Goal: Task Accomplishment & Management: Manage account settings

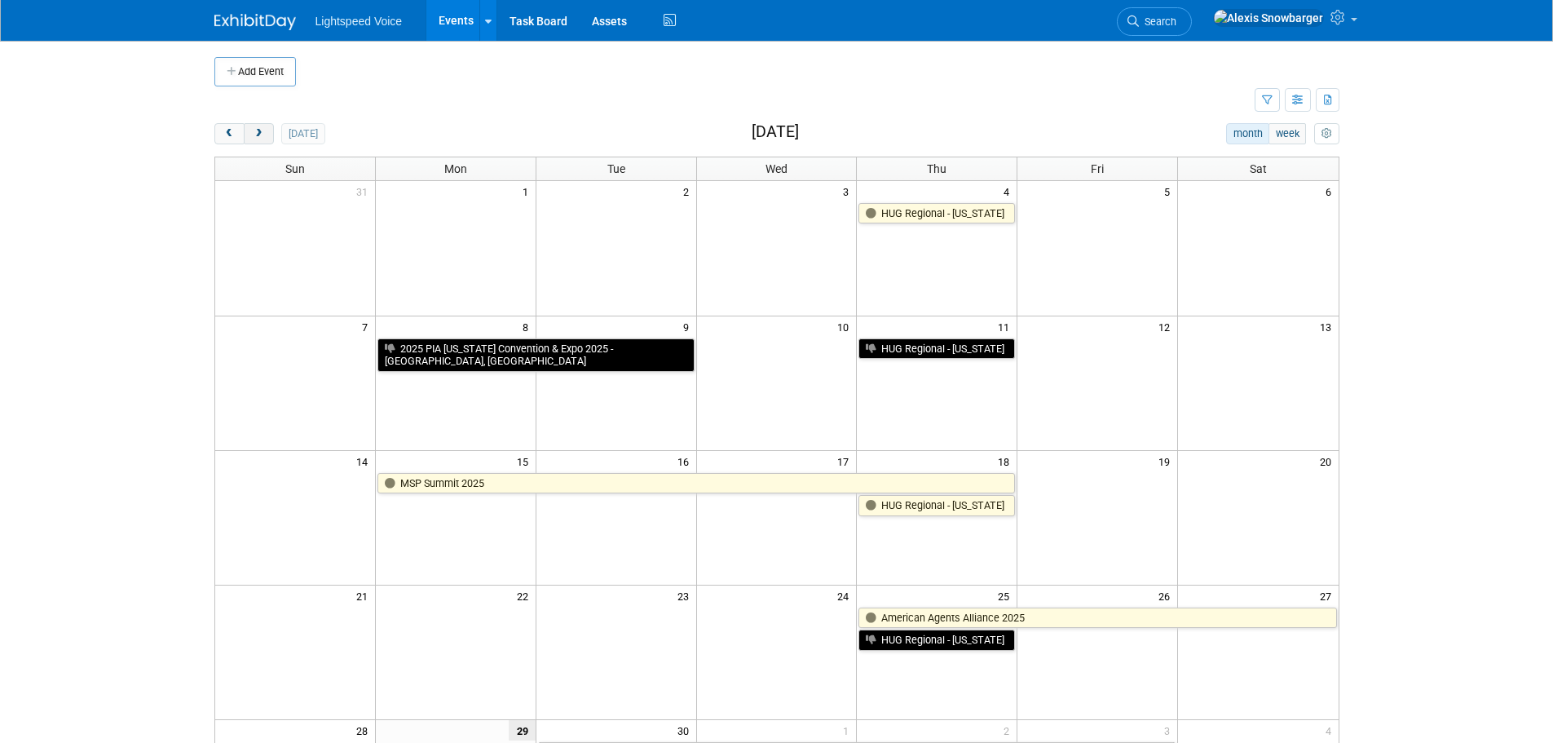
click at [258, 134] on span "next" at bounding box center [259, 134] width 12 height 11
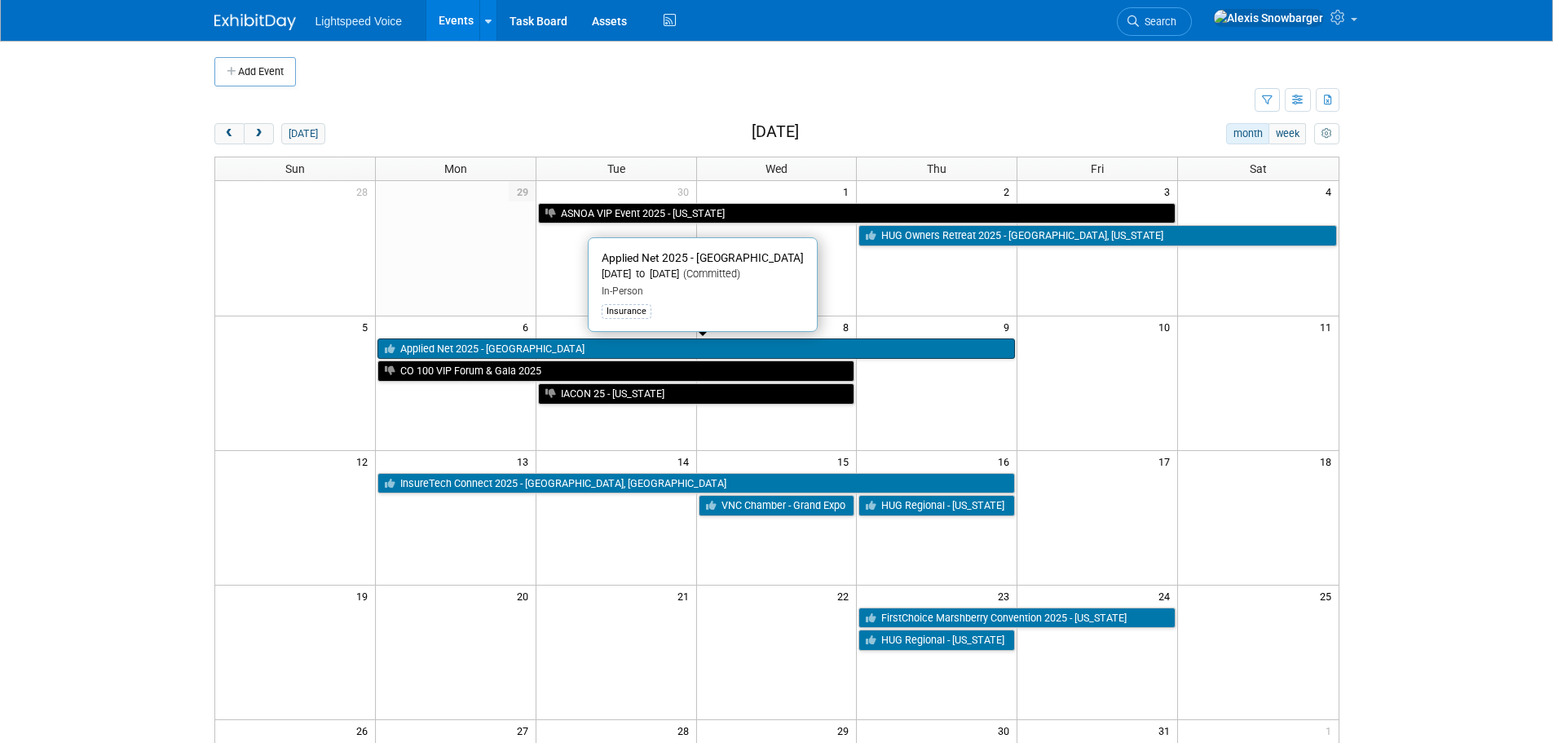
click at [425, 349] on link "Applied Net 2025 - [GEOGRAPHIC_DATA]" at bounding box center [697, 348] width 638 height 21
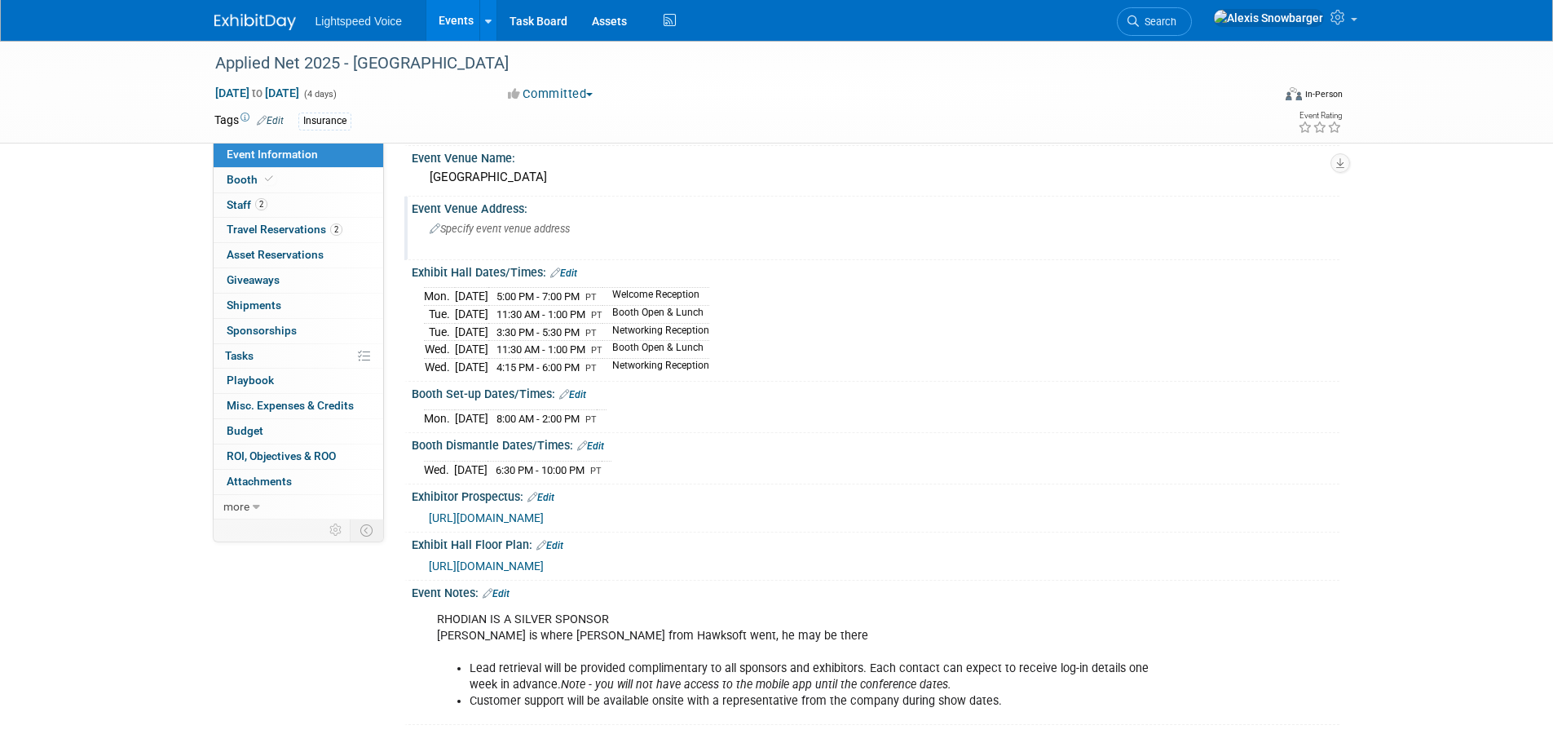
scroll to position [36, 0]
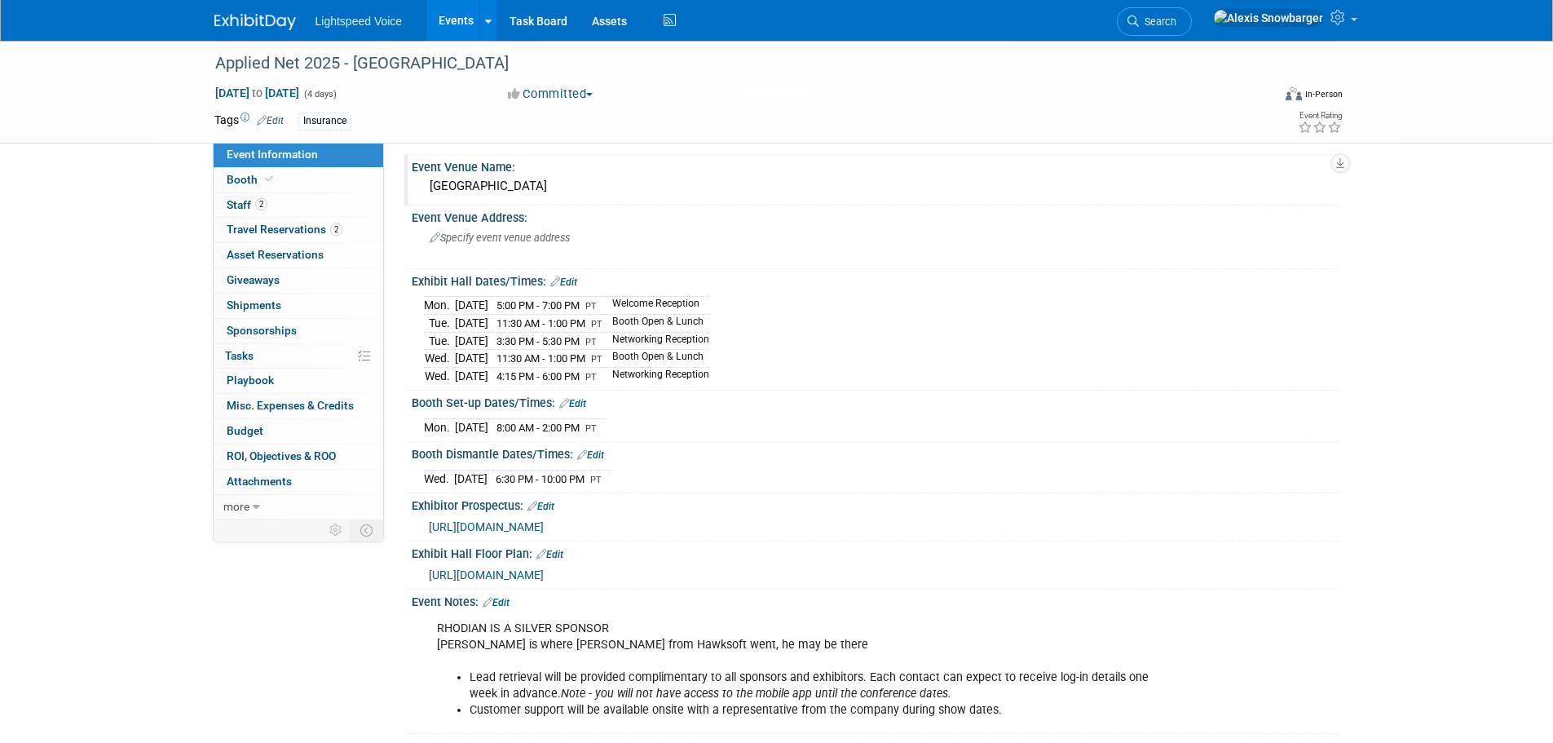
click at [495, 183] on div "[GEOGRAPHIC_DATA]" at bounding box center [875, 186] width 903 height 25
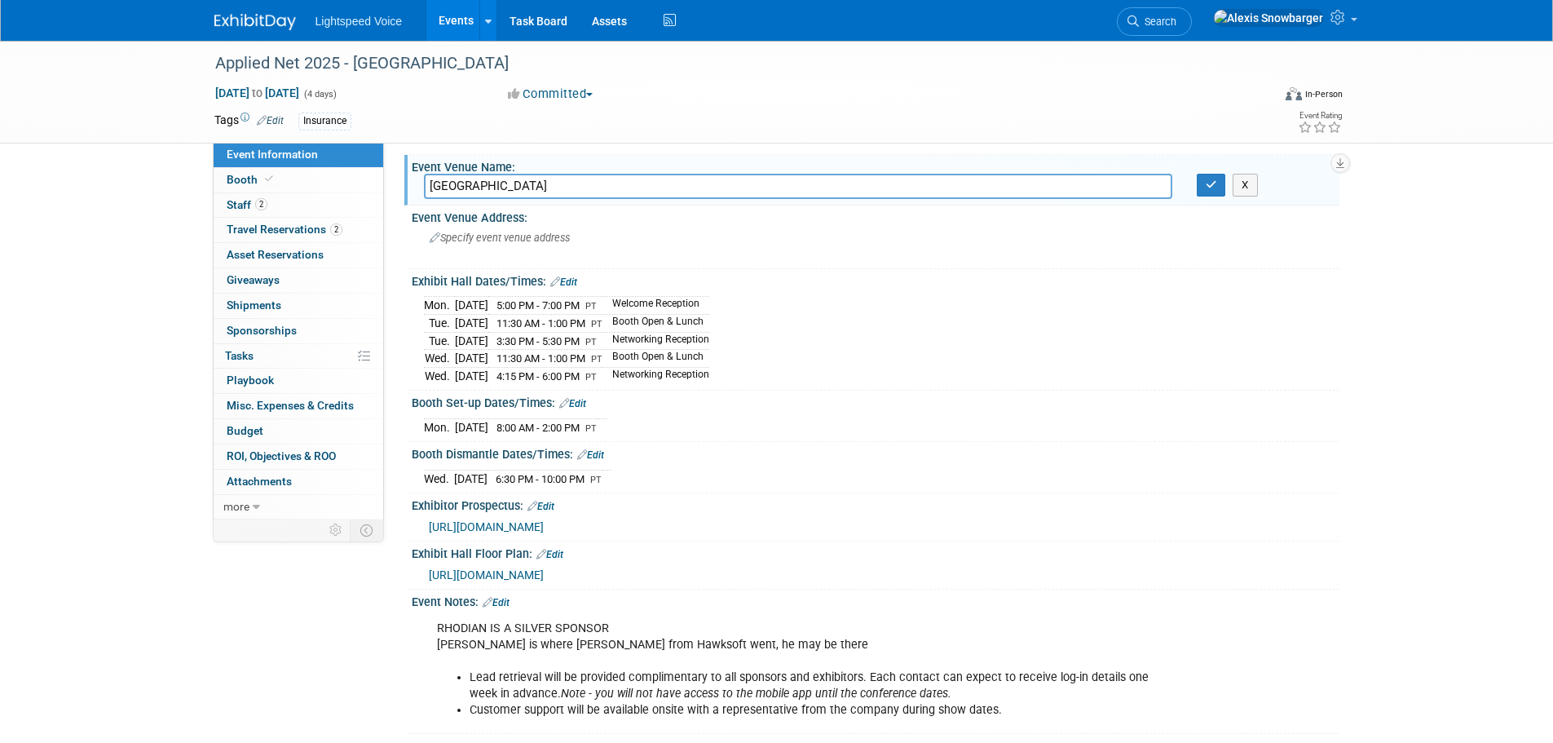
click at [495, 183] on input "[GEOGRAPHIC_DATA]" at bounding box center [798, 186] width 749 height 25
click at [1252, 186] on button "X" at bounding box center [1245, 185] width 25 height 23
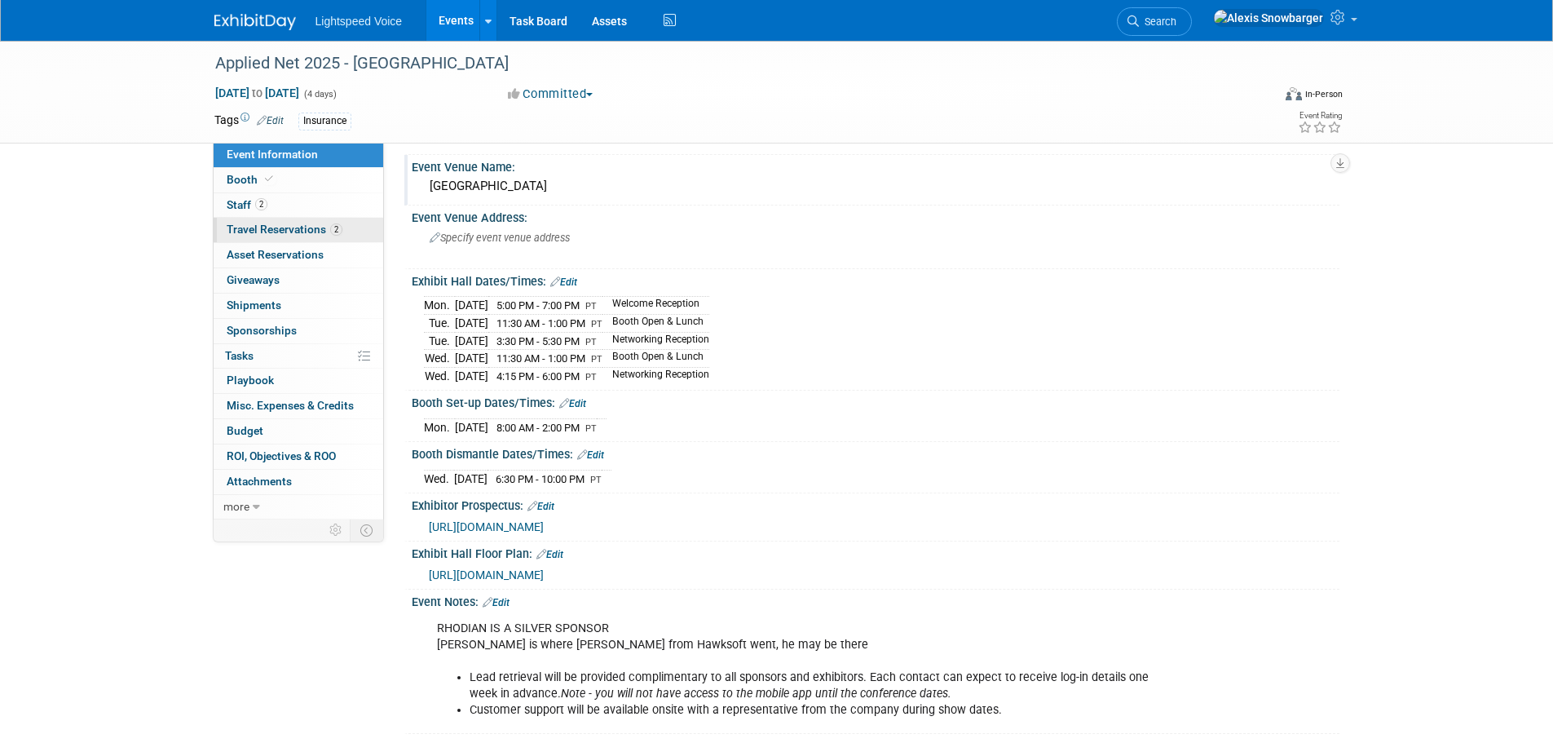
click at [298, 236] on link "2 Travel Reservations 2" at bounding box center [299, 230] width 170 height 24
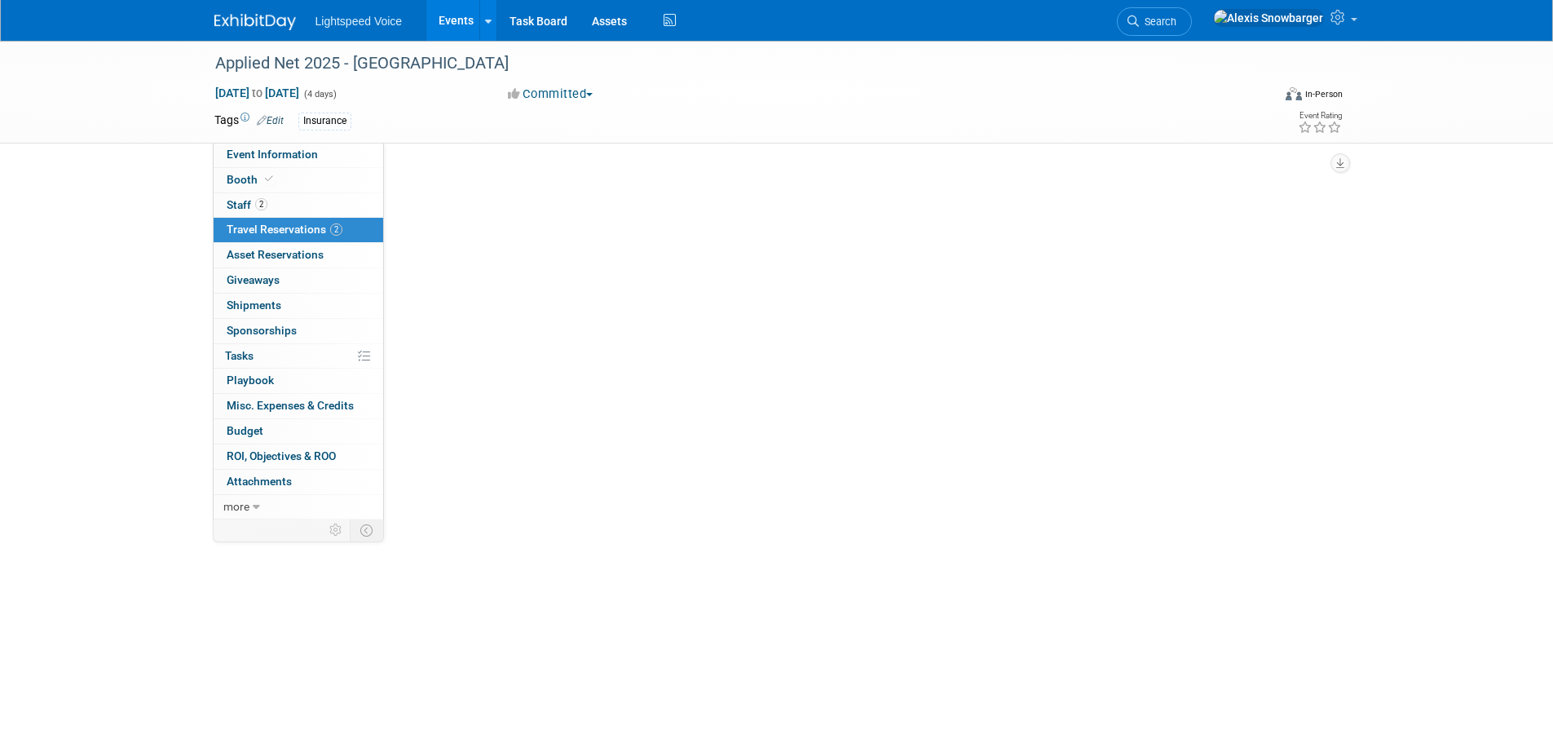
scroll to position [0, 0]
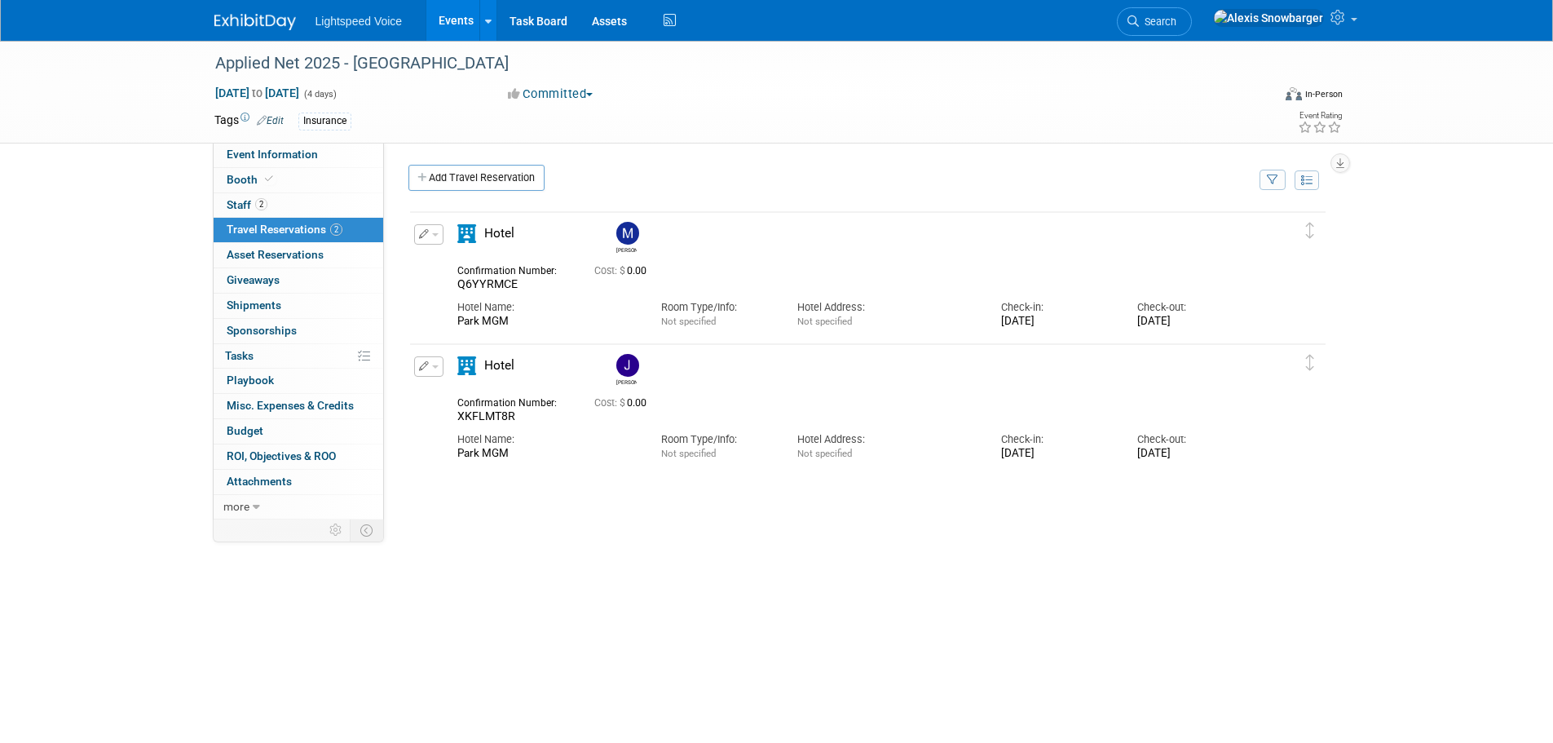
click at [474, 321] on div "Park MGM" at bounding box center [546, 322] width 179 height 14
copy div "Park MGM"
